Goal: Information Seeking & Learning: Learn about a topic

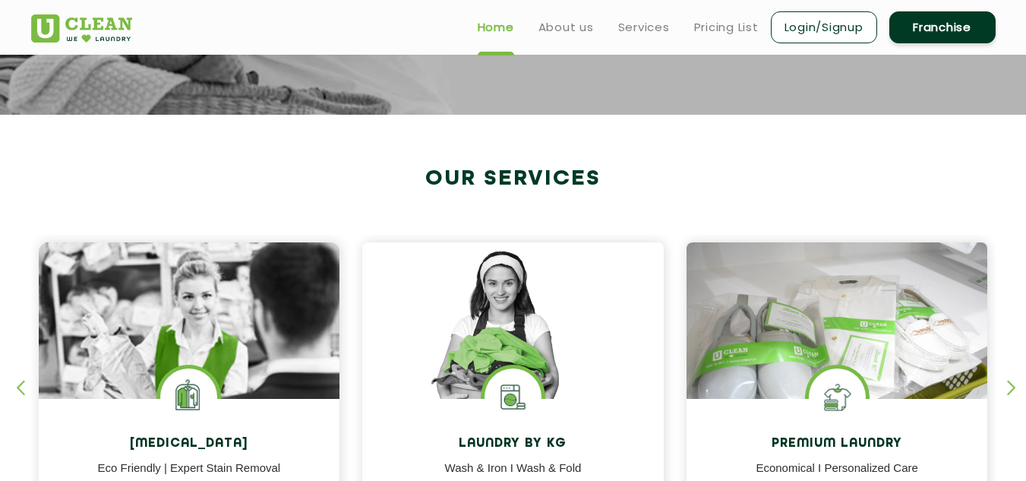
scroll to position [456, 0]
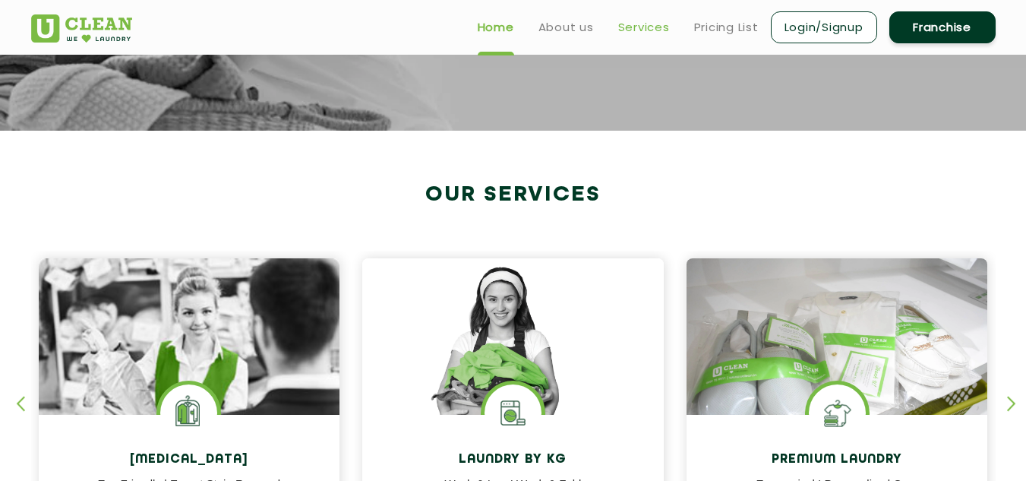
click at [658, 25] on link "Services" at bounding box center [644, 27] width 52 height 18
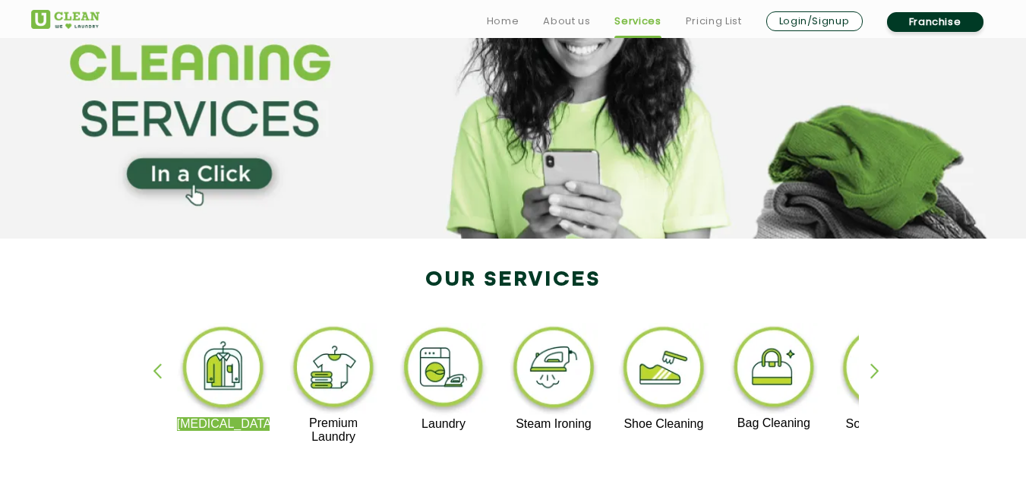
scroll to position [228, 0]
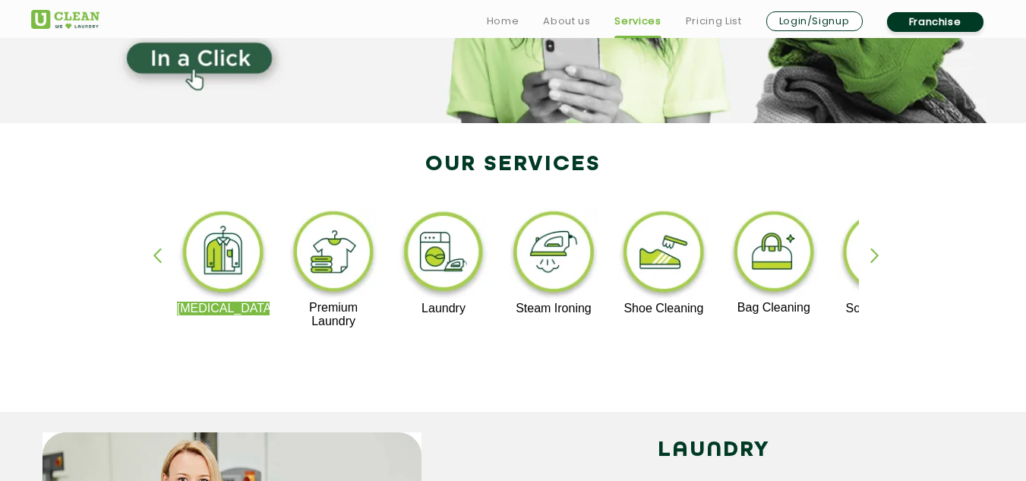
click at [876, 251] on div "button" at bounding box center [881, 269] width 23 height 42
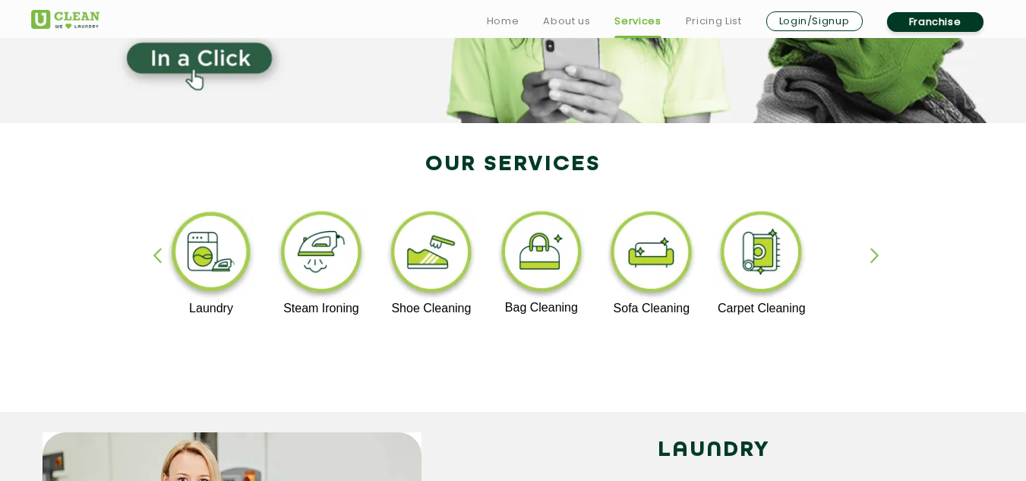
click at [662, 263] on img at bounding box center [650, 254] width 93 height 94
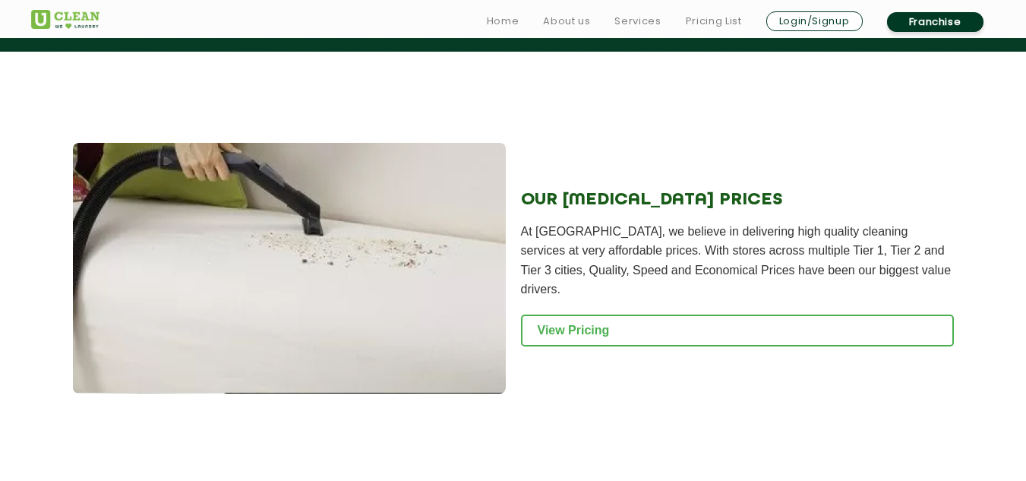
scroll to position [1518, 0]
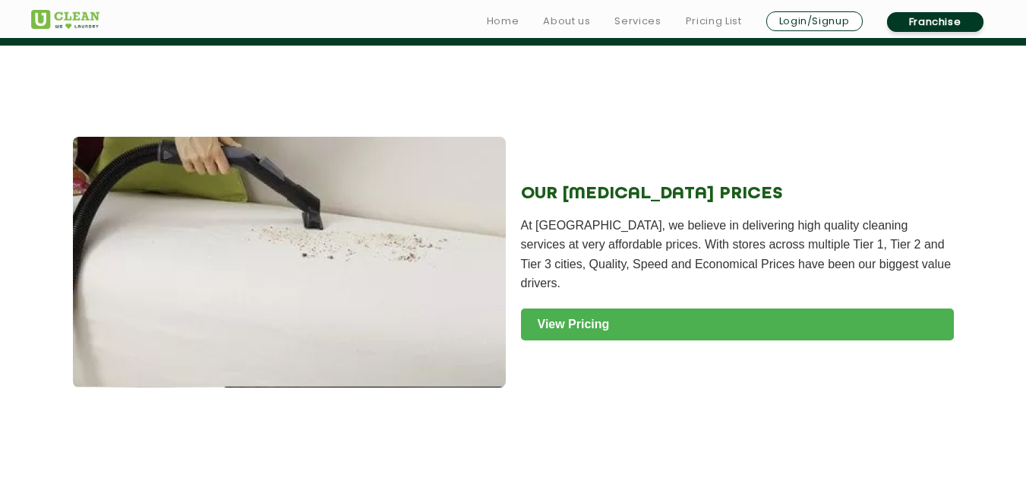
click at [575, 317] on link "View Pricing" at bounding box center [737, 324] width 433 height 32
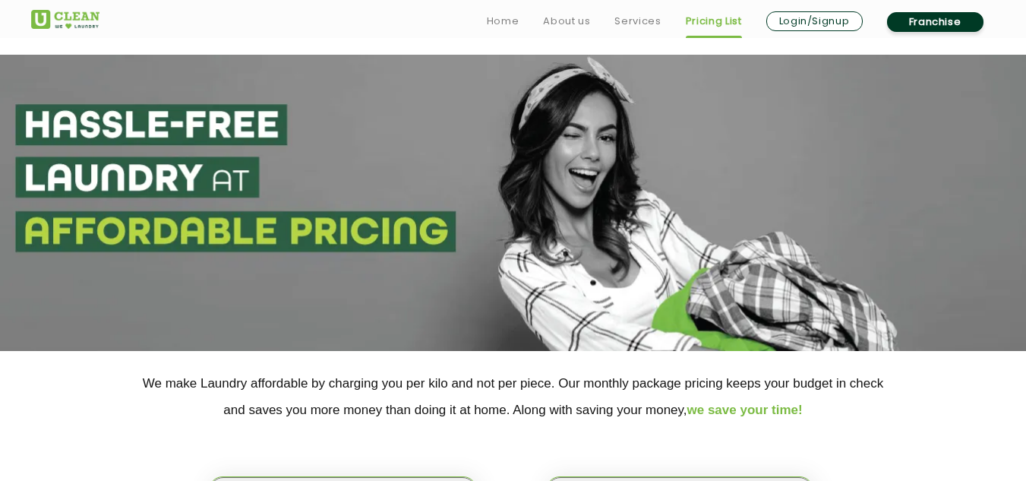
scroll to position [304, 0]
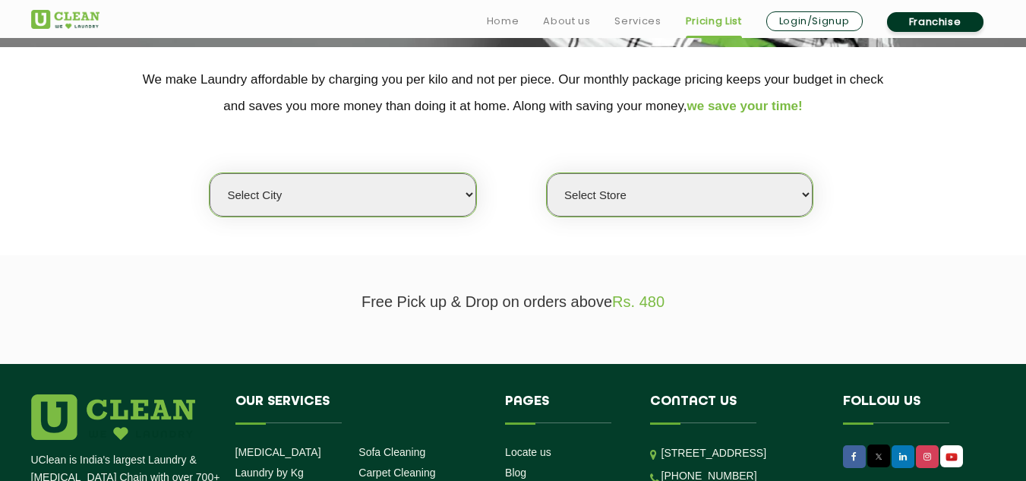
click at [456, 200] on select "Select city Aalo Abu Dhabi Agartala Agra Ahmedabad Akola Aligarh Alwar - UClean…" at bounding box center [343, 194] width 266 height 43
select select "18"
click at [210, 173] on select "Select city Aalo Abu Dhabi Agartala Agra Ahmedabad Akola Aligarh Alwar - UClean…" at bounding box center [343, 194] width 266 height 43
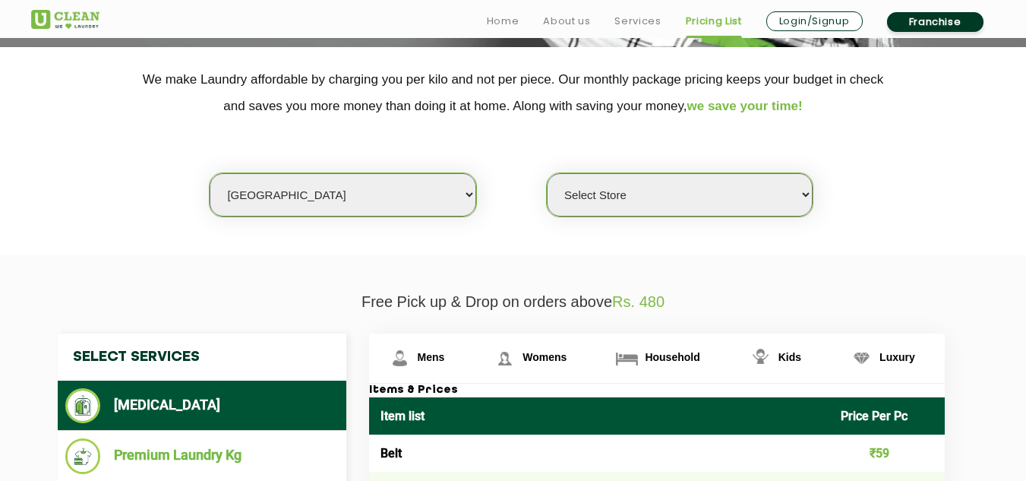
click at [643, 182] on select "Select Store UClean Indirapuram UClean Crossing Republic UClean Raj Nagar UClea…" at bounding box center [680, 194] width 266 height 43
select select "226"
click at [547, 173] on select "Select Store UClean Indirapuram UClean Crossing Republic UClean Raj Nagar UClea…" at bounding box center [680, 194] width 266 height 43
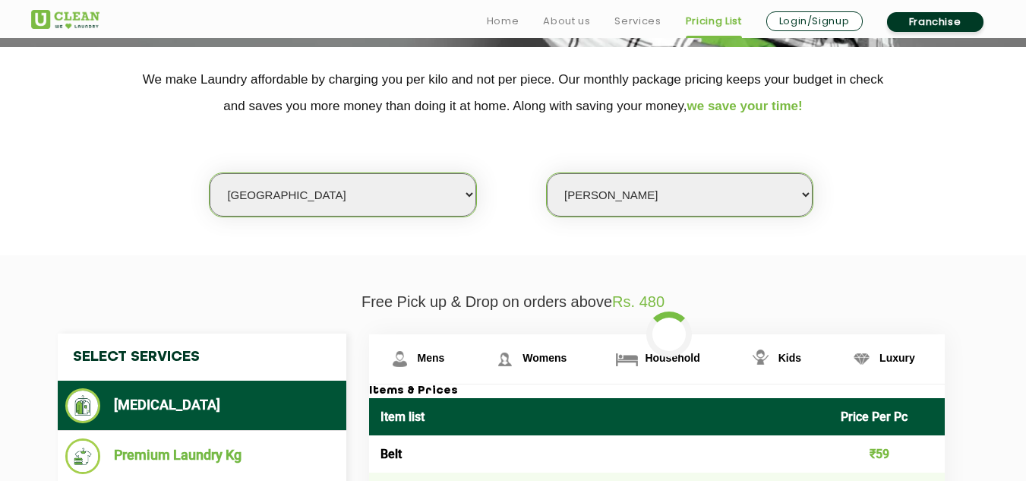
click at [674, 203] on select "Select Store UClean Indirapuram UClean Crossing Republic UClean Raj Nagar UClea…" at bounding box center [680, 194] width 266 height 43
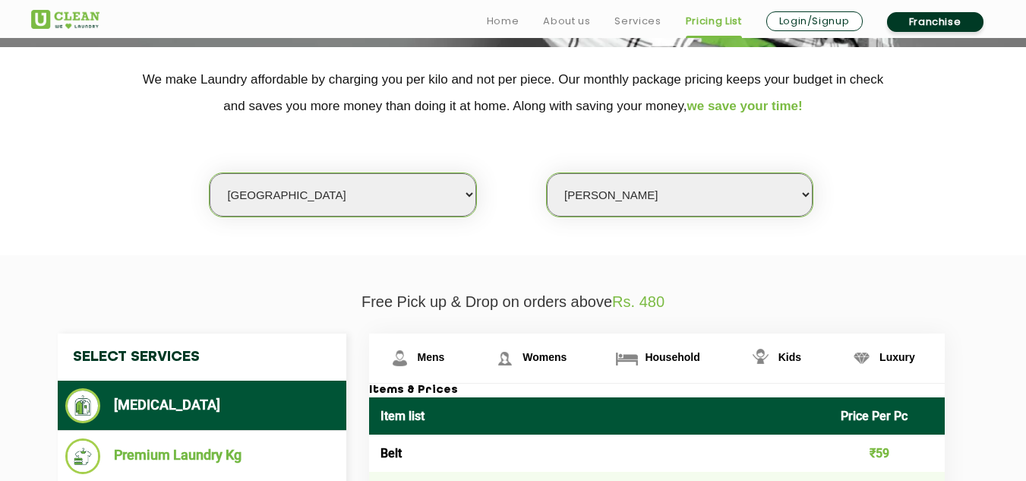
click at [674, 203] on select "Select Store UClean Indirapuram UClean Crossing Republic UClean Raj Nagar UClea…" at bounding box center [680, 194] width 266 height 43
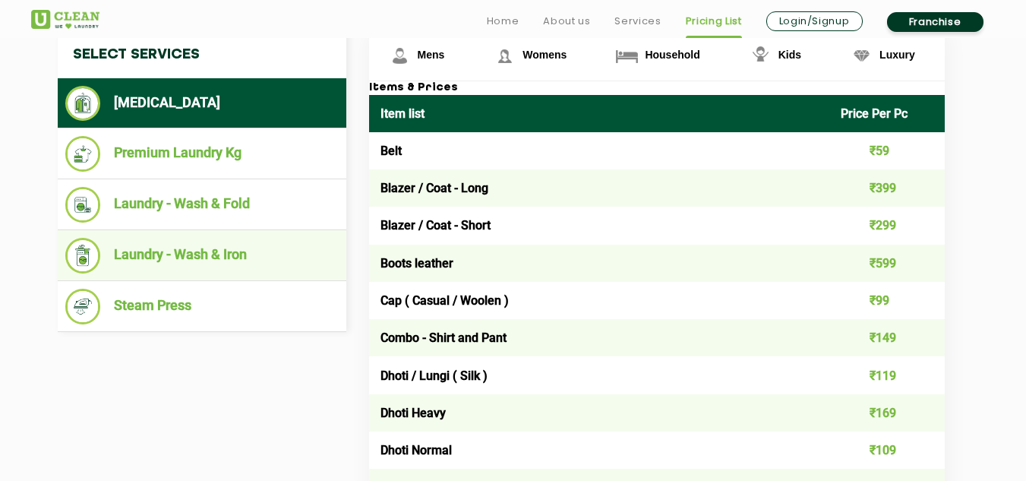
scroll to position [607, 0]
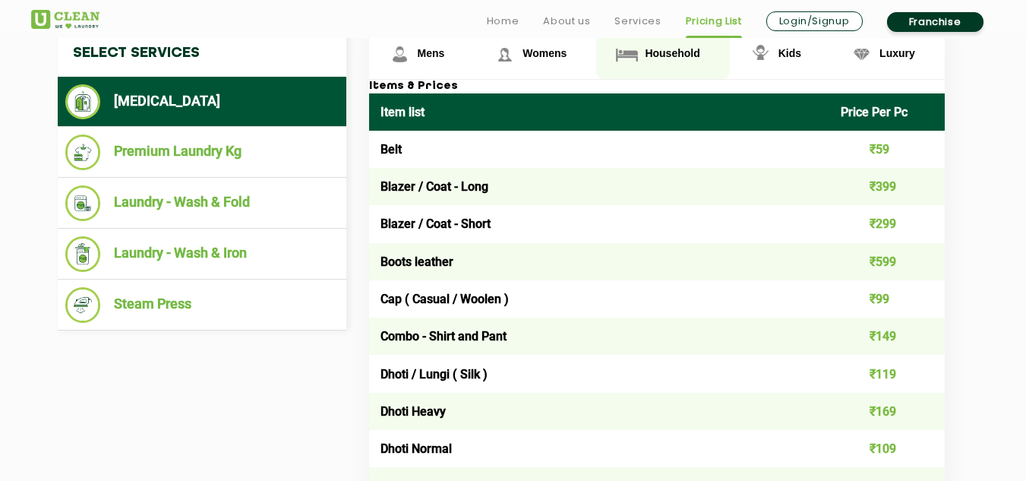
click at [678, 58] on span "Household" at bounding box center [672, 53] width 55 height 12
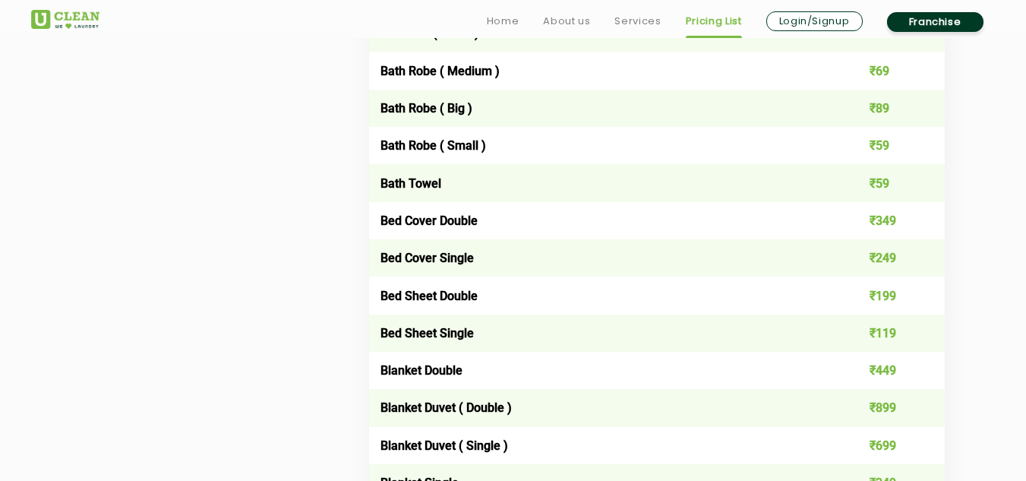
scroll to position [911, 0]
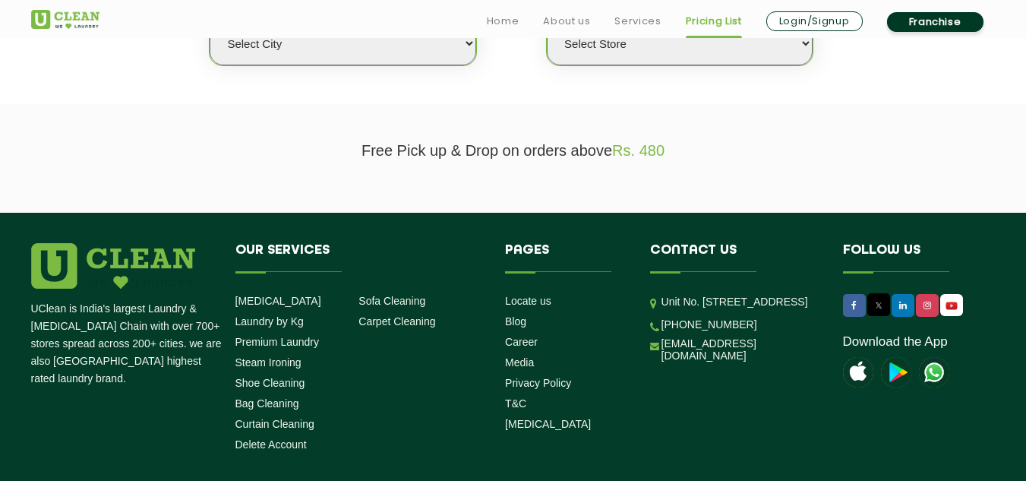
scroll to position [456, 0]
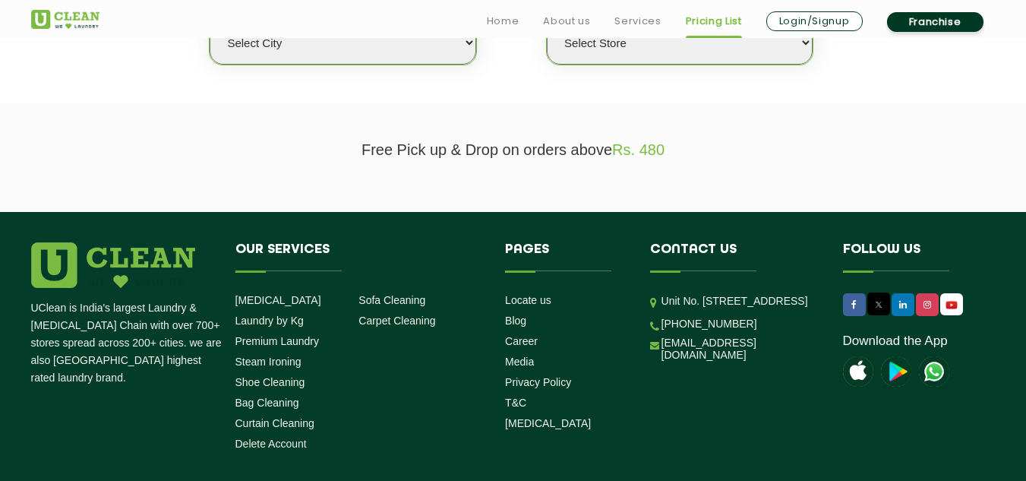
click at [457, 46] on select "Select city Aalo Abu Dhabi Agartala Agra Ahmedabad Akola Aligarh Alwar - UClean…" at bounding box center [343, 42] width 266 height 43
